Goal: Information Seeking & Learning: Learn about a topic

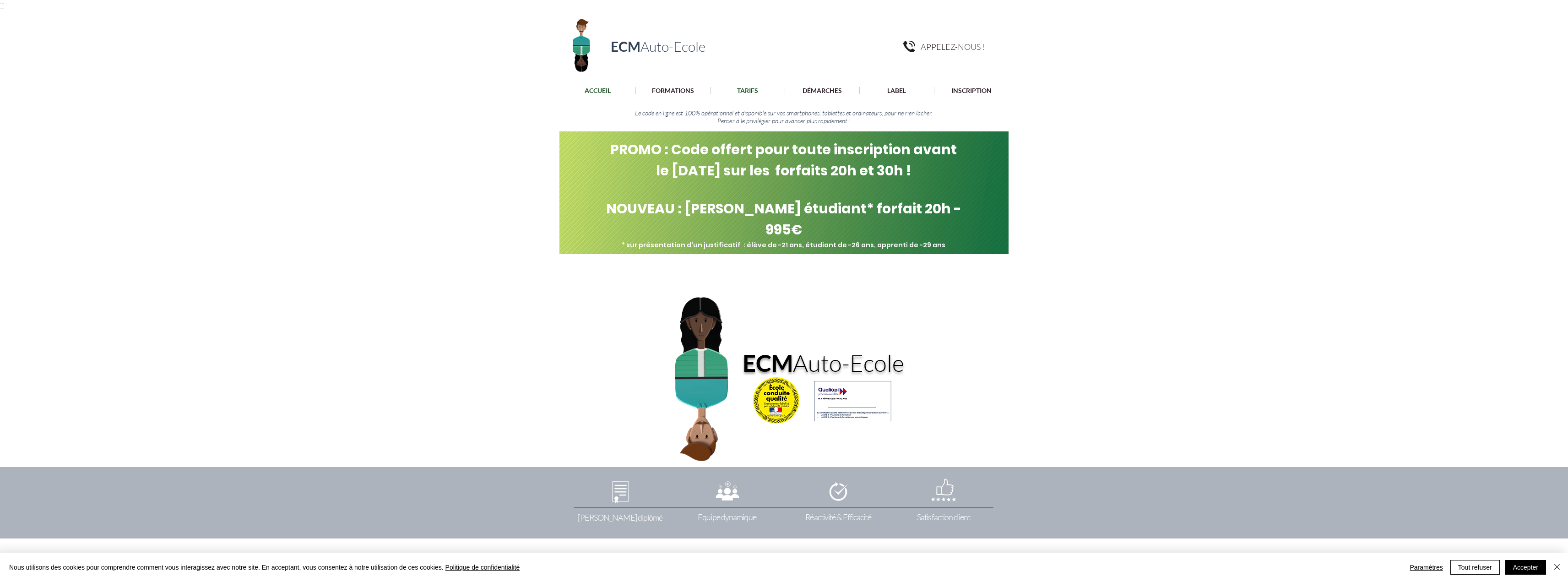
click at [741, 90] on p "TARIFS" at bounding box center [747, 91] width 30 height 7
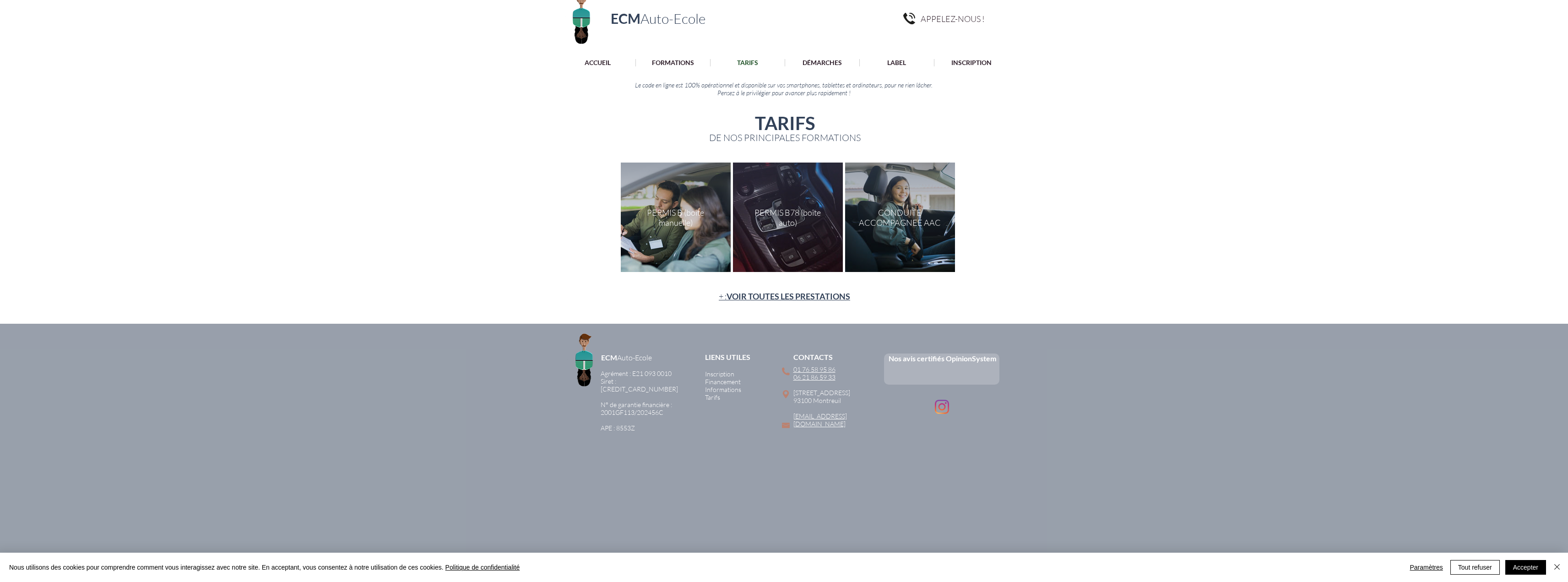
scroll to position [29, 0]
click at [676, 239] on div "main content" at bounding box center [676, 216] width 110 height 110
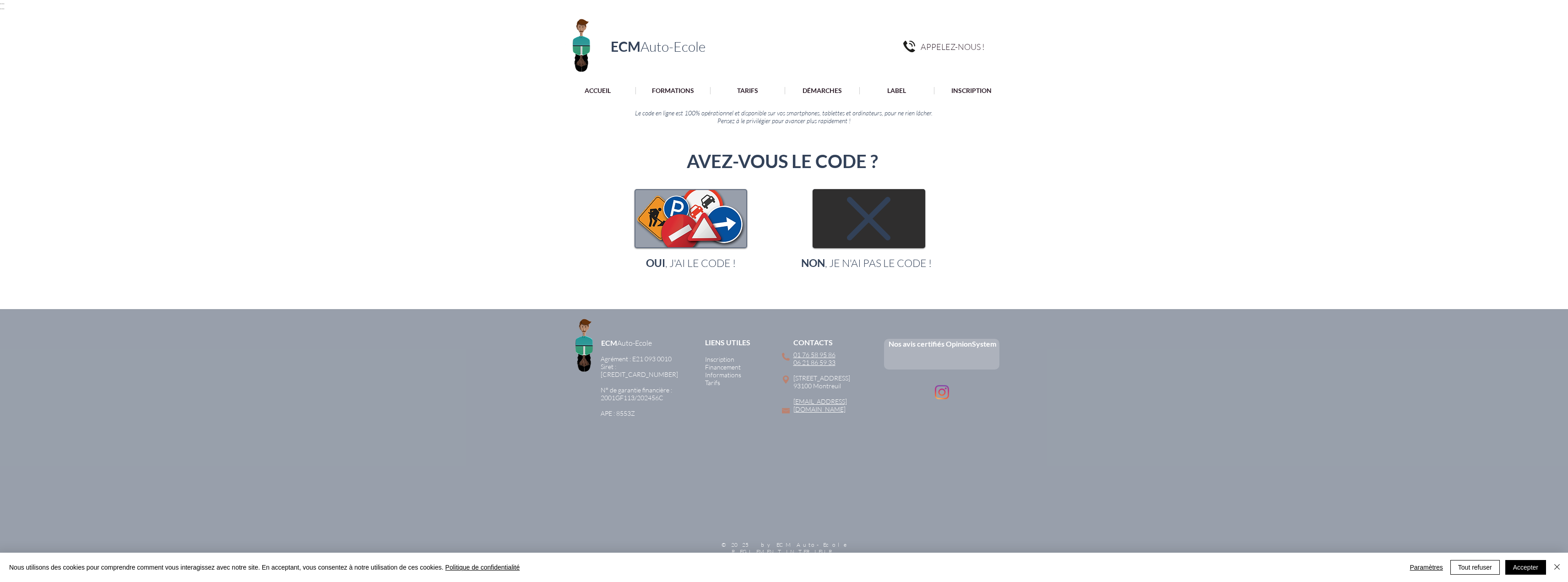
click at [856, 240] on img "main content" at bounding box center [869, 219] width 111 height 57
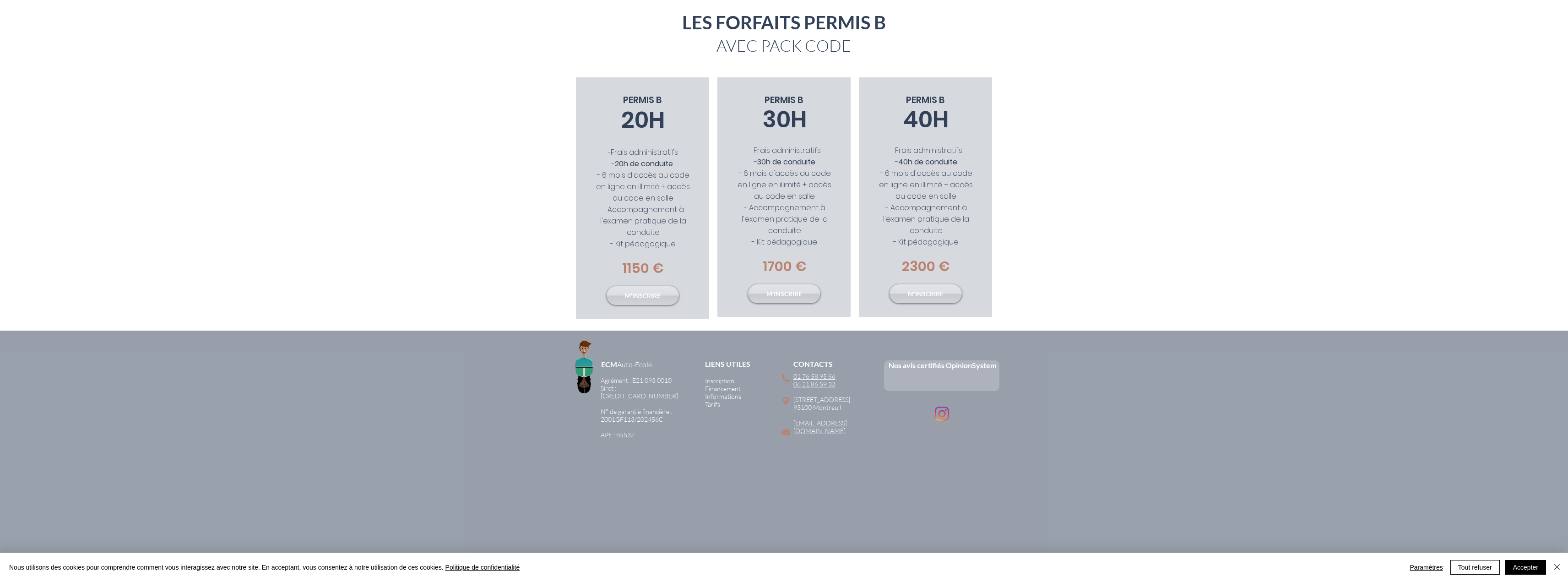
scroll to position [139, 0]
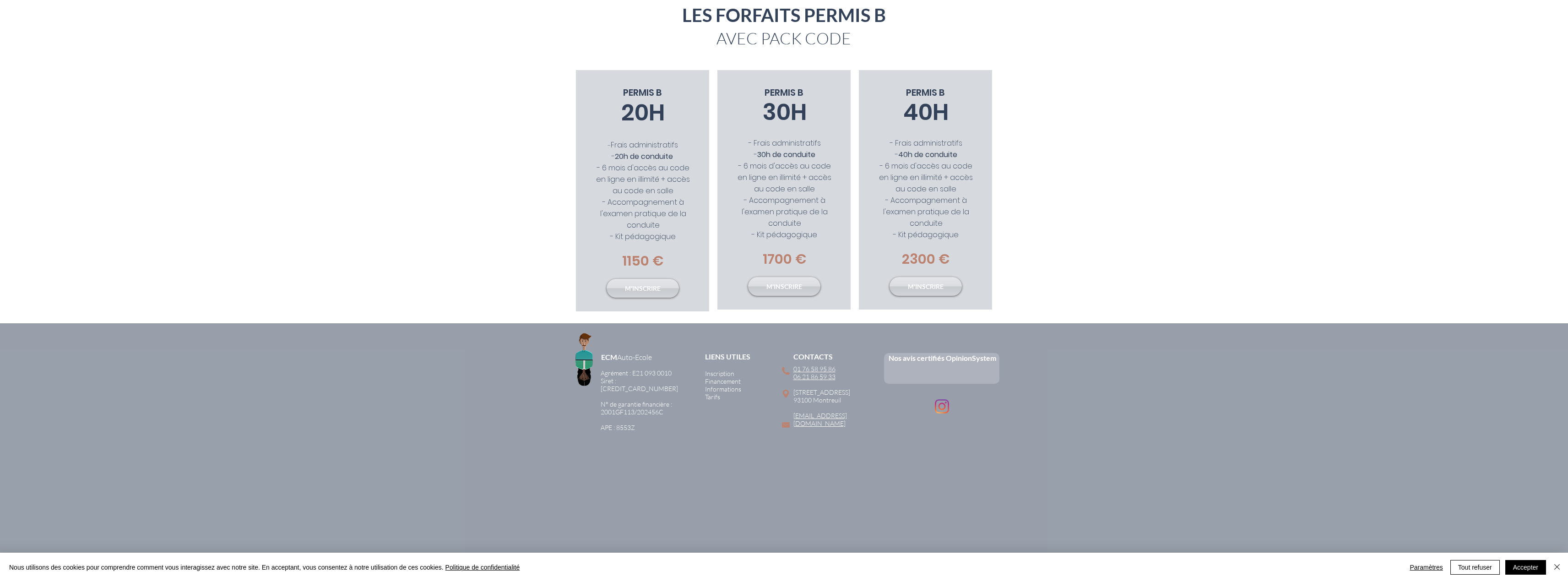
drag, startPoint x: 845, startPoint y: 397, endPoint x: 793, endPoint y: 391, distance: 52.3
click at [793, 391] on div "01 76 58 95 86 06 21 86 59 33 ​ [STREET_ADDRESS] [GEOGRAPHIC_DATA] ​ [EMAIL_ADD…" at bounding box center [839, 396] width 93 height 62
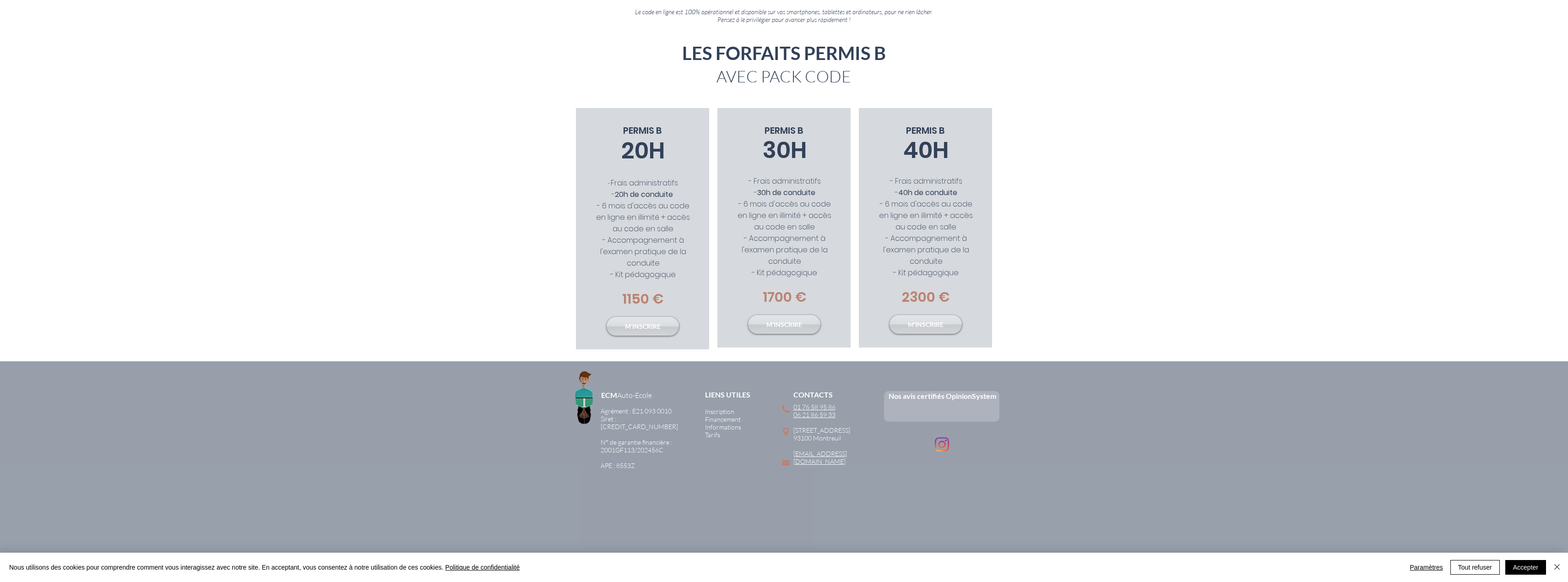
scroll to position [0, 0]
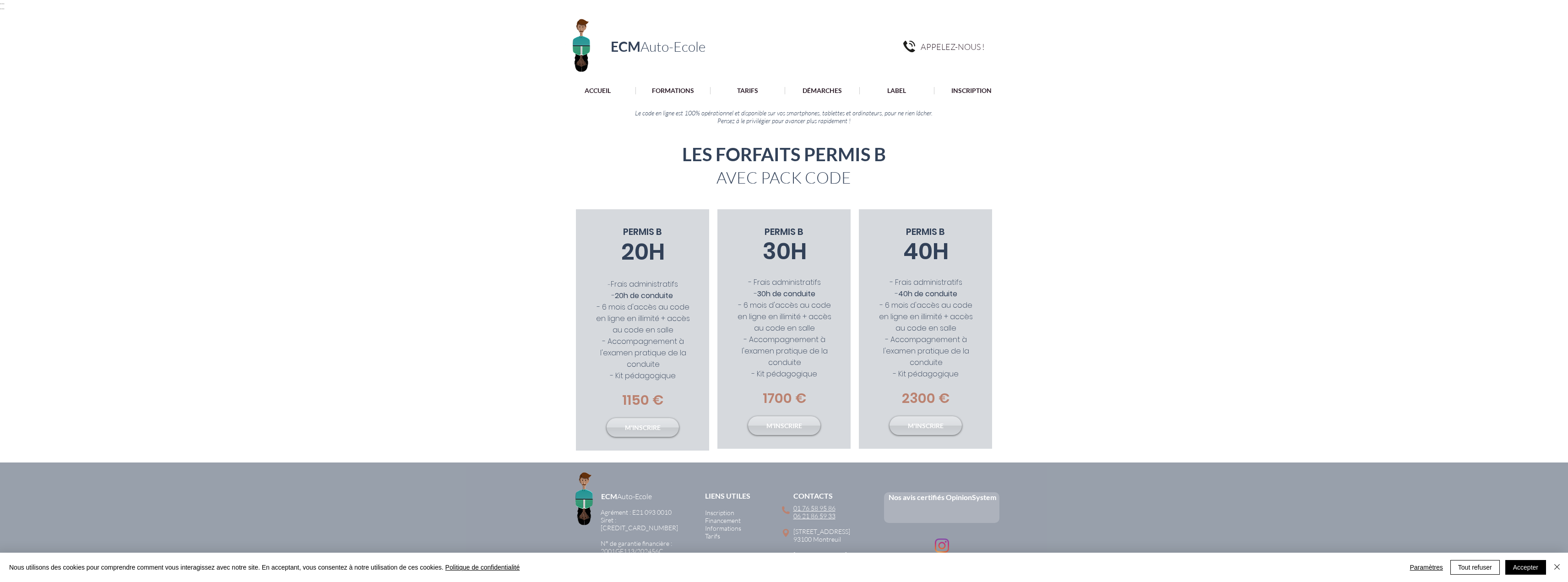
click at [607, 51] on h1 "ECM Auto-Ecole" at bounding box center [658, 46] width 110 height 17
click at [616, 50] on span "ECM" at bounding box center [625, 46] width 30 height 16
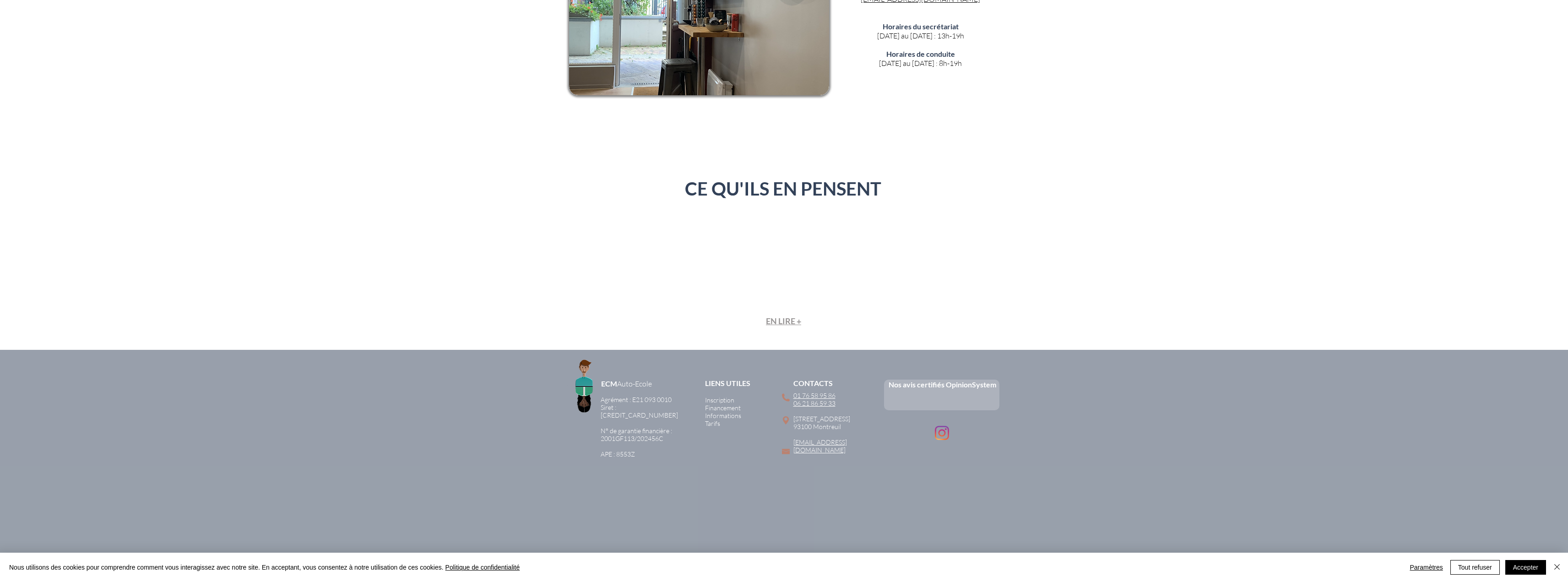
scroll to position [2091, 0]
